Goal: Transaction & Acquisition: Purchase product/service

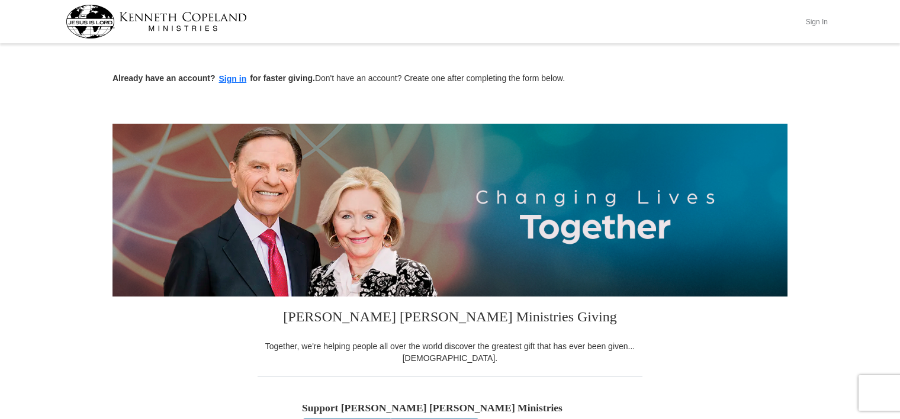
click at [824, 21] on button "Sign In" at bounding box center [817, 21] width 36 height 18
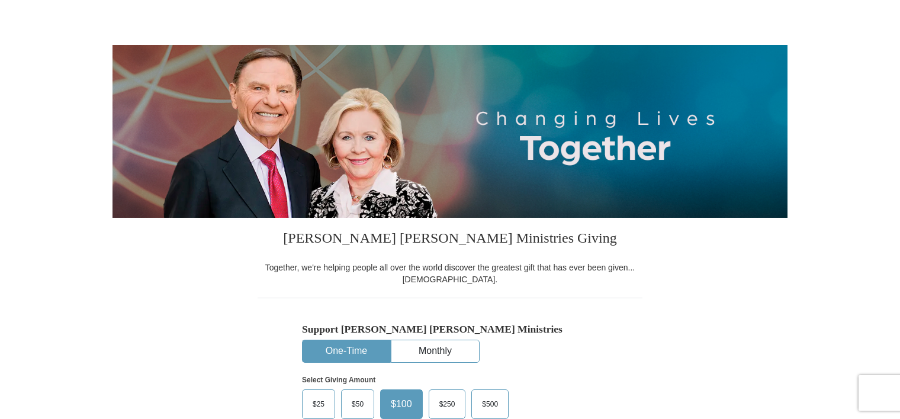
select select "PA"
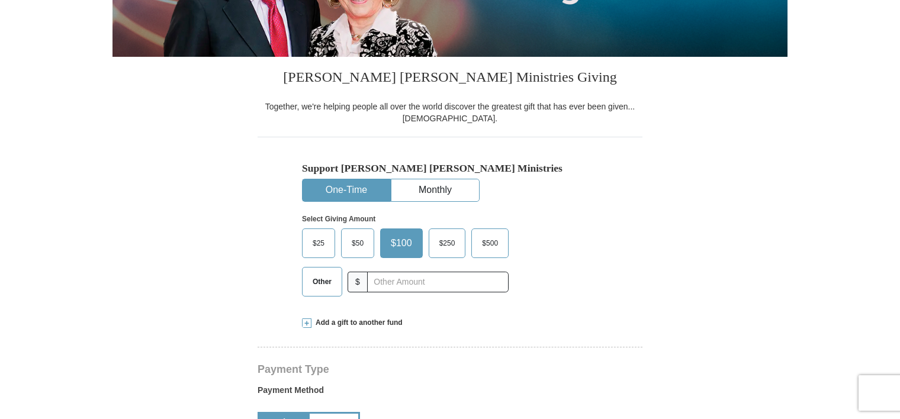
scroll to position [237, 0]
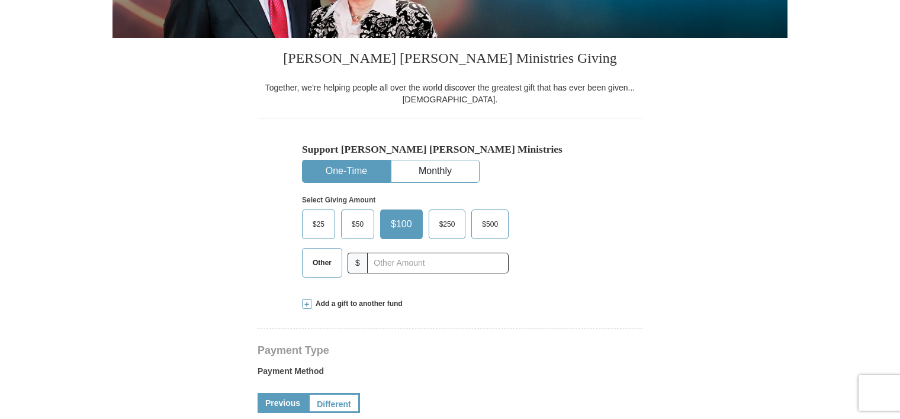
click at [330, 268] on span "Other" at bounding box center [322, 263] width 31 height 18
click at [0, 0] on input "Other" at bounding box center [0, 0] width 0 height 0
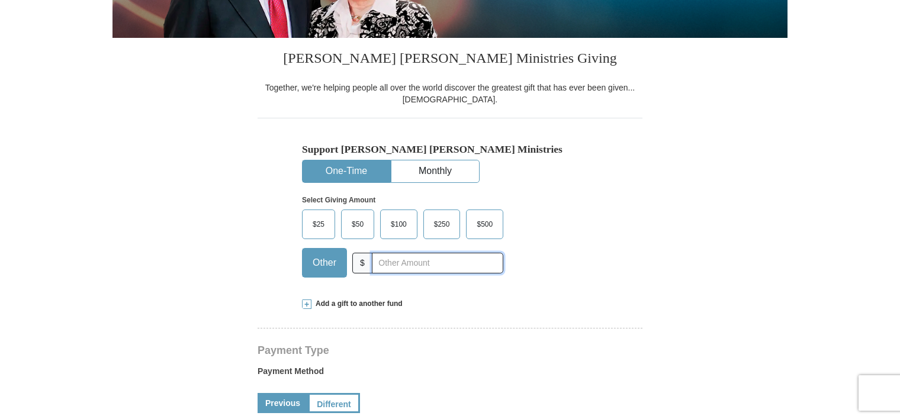
click at [391, 262] on input "text" at bounding box center [437, 263] width 131 height 21
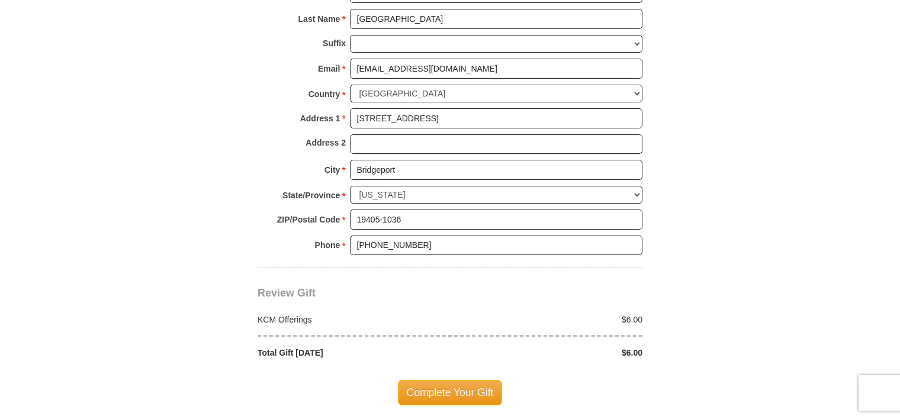
scroll to position [888, 0]
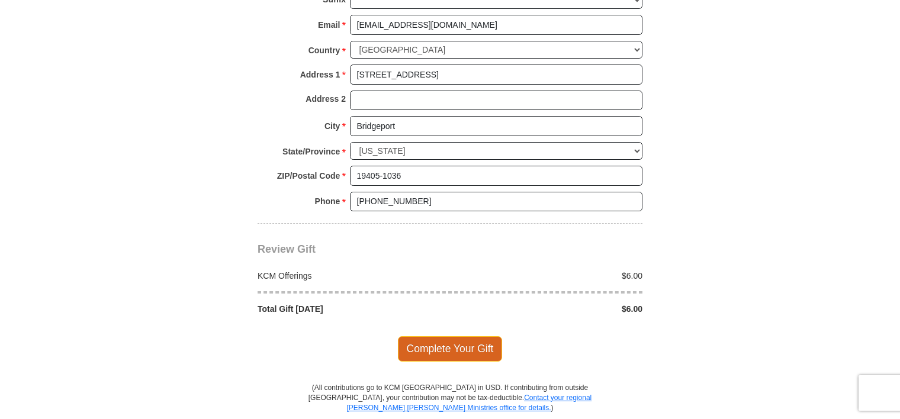
type input "6.00"
click at [452, 343] on span "Complete Your Gift" at bounding box center [450, 348] width 105 height 25
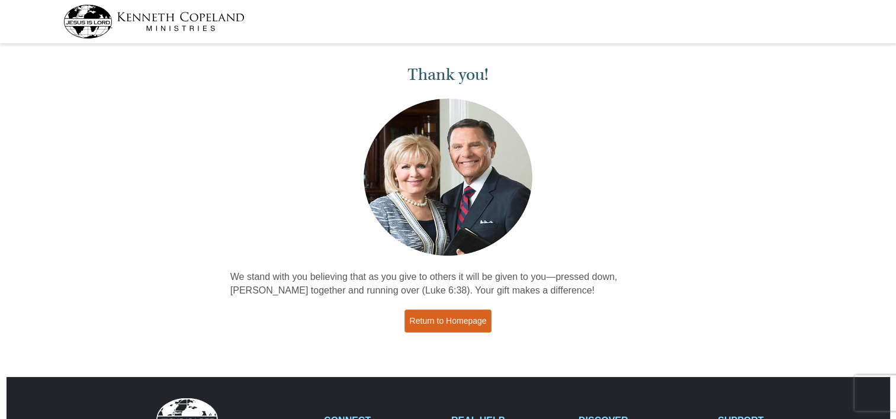
click at [452, 327] on link "Return to Homepage" at bounding box center [448, 321] width 88 height 23
